Goal: Navigation & Orientation: Find specific page/section

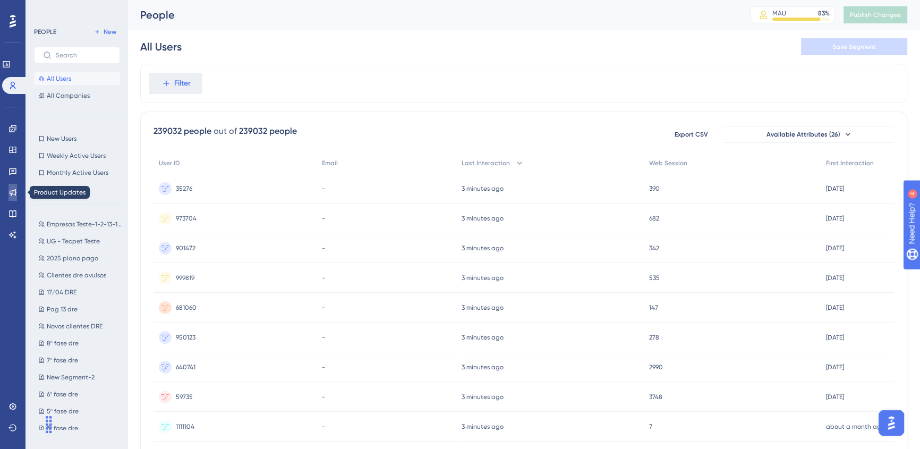
click at [15, 191] on icon at bounding box center [13, 192] width 7 height 7
